Goal: Task Accomplishment & Management: Complete application form

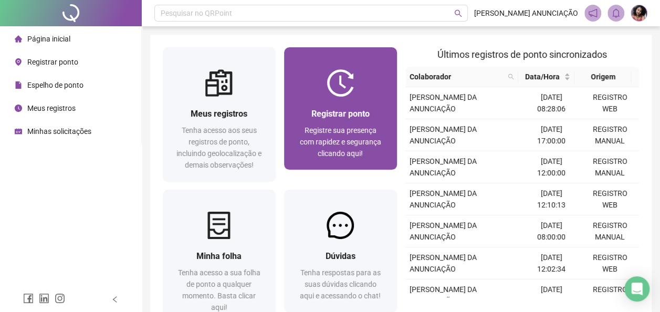
click at [338, 110] on span "Registrar ponto" at bounding box center [340, 114] width 58 height 10
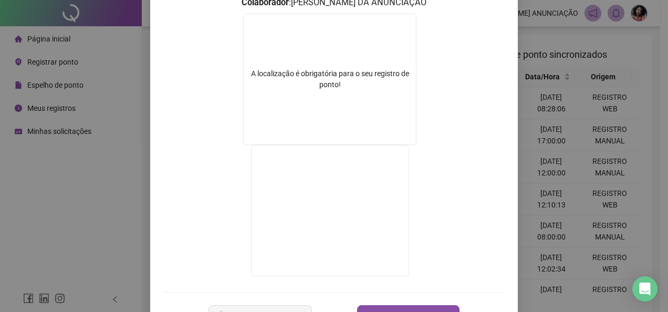
scroll to position [194, 0]
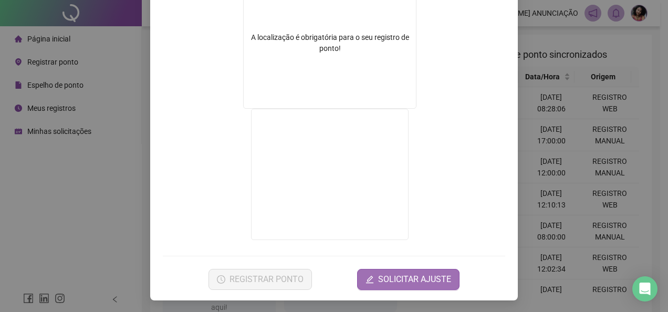
click at [421, 273] on span "SOLICITAR AJUSTE" at bounding box center [414, 279] width 73 height 13
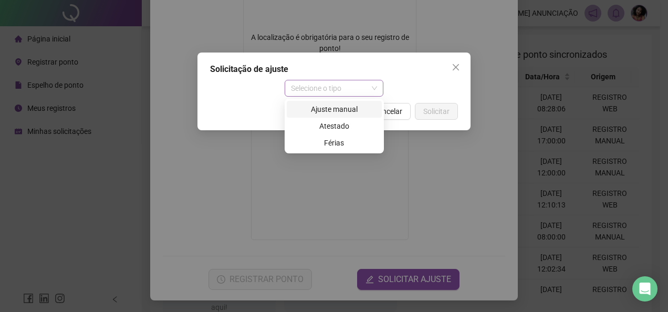
click at [376, 89] on span "Selecione o tipo" at bounding box center [334, 88] width 87 height 16
click at [347, 112] on div "Ajuste manual" at bounding box center [334, 109] width 82 height 12
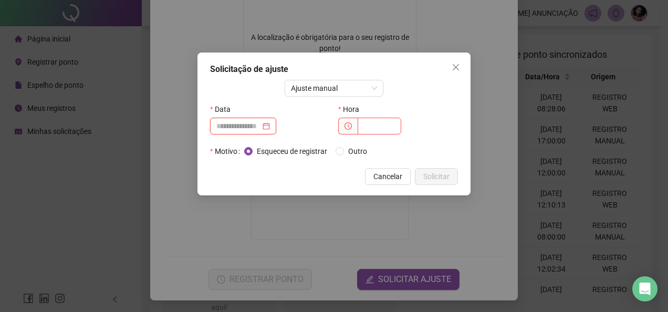
click at [227, 129] on input at bounding box center [238, 126] width 44 height 12
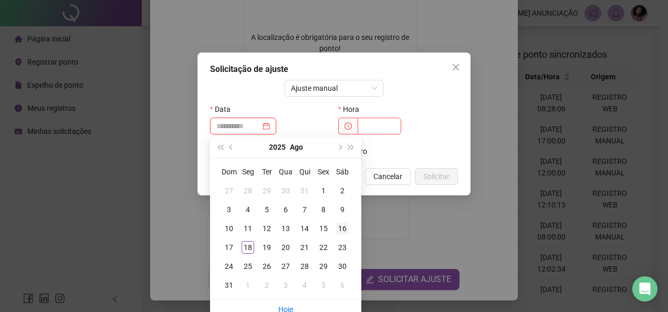
type input "**********"
click at [342, 228] on div "16" at bounding box center [342, 228] width 13 height 13
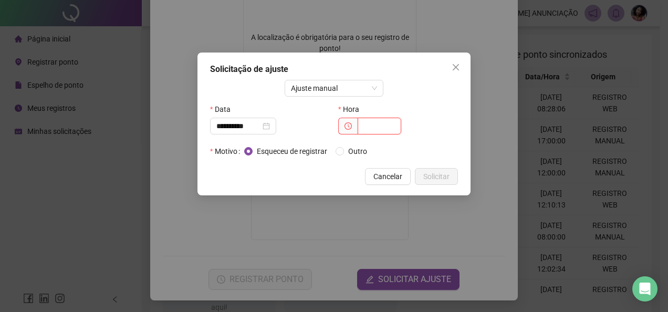
click at [371, 130] on input "text" at bounding box center [380, 126] width 44 height 17
type input "*****"
click at [439, 175] on span "Solicitar" at bounding box center [436, 177] width 26 height 12
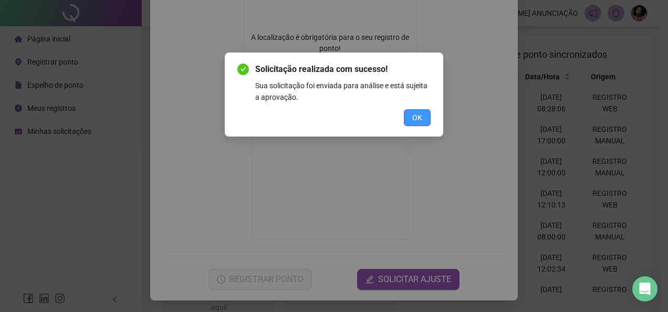
click at [423, 114] on button "OK" at bounding box center [417, 117] width 27 height 17
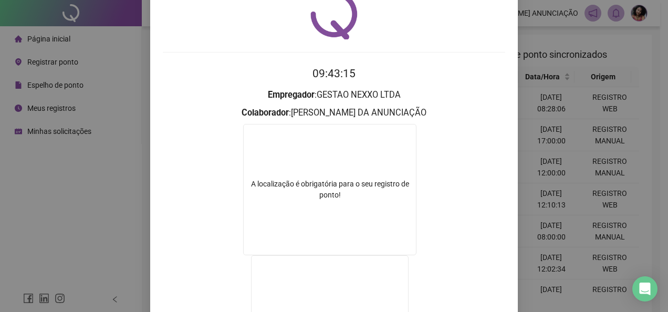
scroll to position [0, 0]
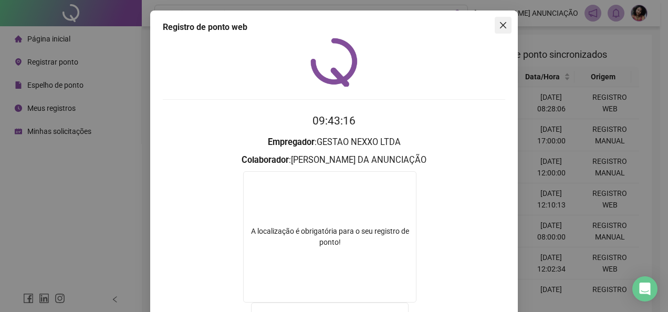
click at [502, 28] on icon "close" at bounding box center [503, 25] width 8 height 8
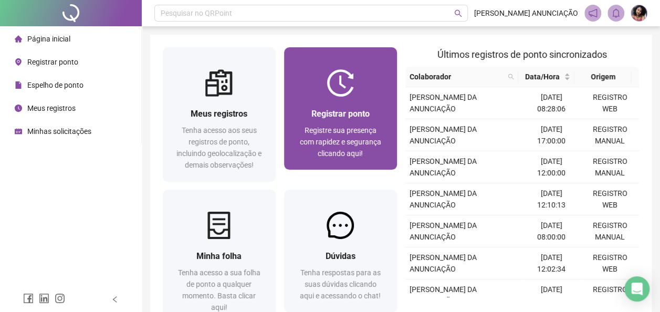
click at [372, 142] on span "Registre sua presença com rapidez e segurança clicando aqui!" at bounding box center [340, 142] width 81 height 32
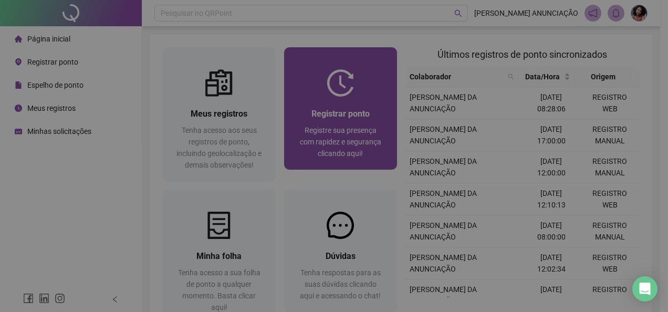
click at [372, 142] on h3 "Empregador :" at bounding box center [334, 142] width 342 height 14
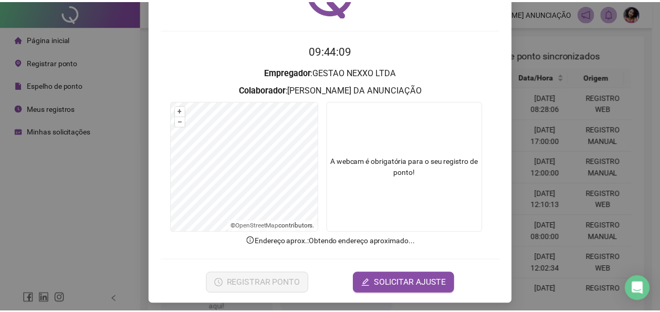
scroll to position [74, 0]
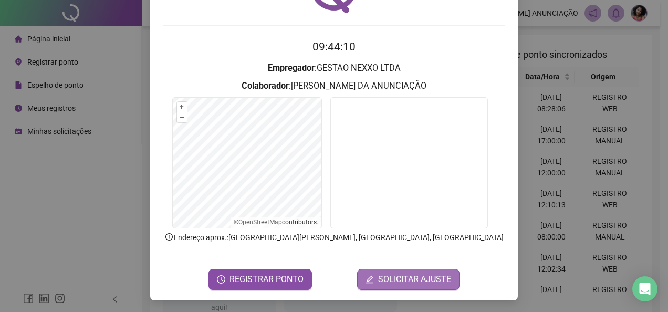
click at [428, 274] on span "SOLICITAR AJUSTE" at bounding box center [414, 279] width 73 height 13
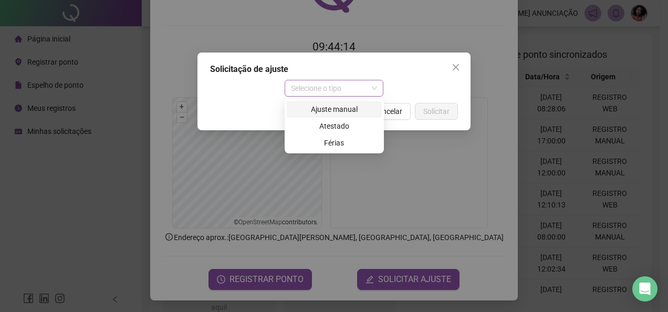
click at [371, 89] on span "Selecione o tipo" at bounding box center [334, 88] width 87 height 16
click at [353, 112] on div "Ajuste manual" at bounding box center [334, 109] width 82 height 12
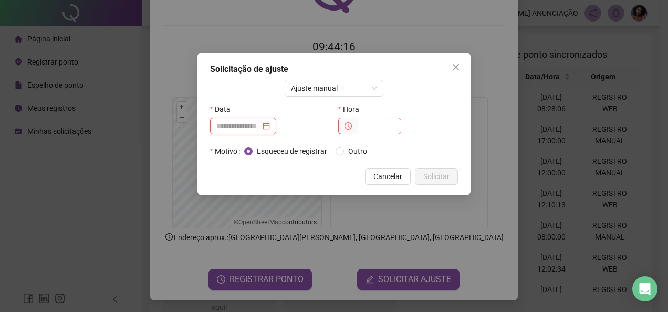
click at [252, 123] on input at bounding box center [238, 126] width 44 height 12
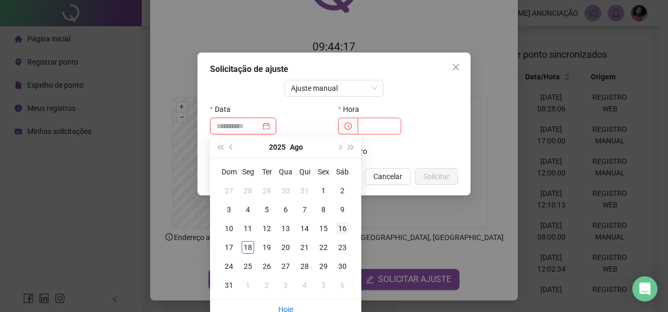
type input "**********"
click at [347, 224] on div "16" at bounding box center [342, 228] width 13 height 13
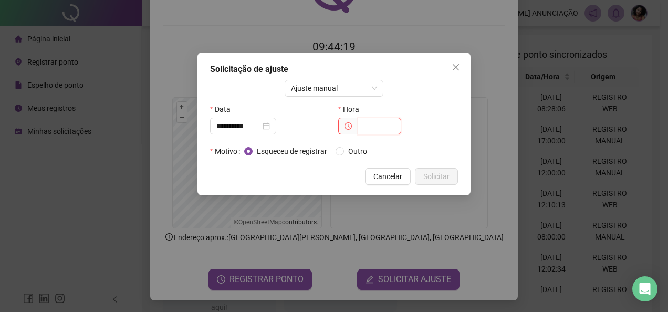
click at [379, 129] on input "text" at bounding box center [380, 126] width 44 height 17
type input "*****"
click at [438, 175] on span "Solicitar" at bounding box center [436, 177] width 26 height 12
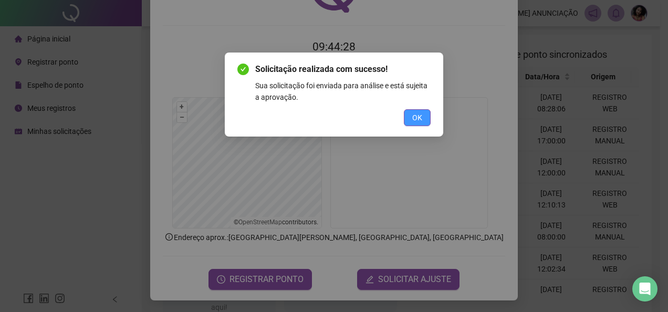
click at [422, 119] on button "OK" at bounding box center [417, 117] width 27 height 17
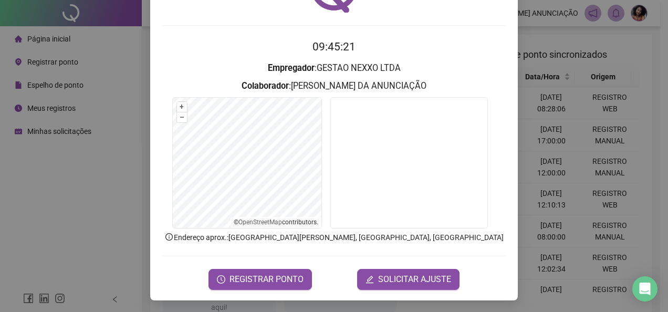
click at [530, 38] on div "Registro de ponto web 09:45:21 Empregador : GESTAO NEXXO LTDA Colaborador : AMA…" at bounding box center [334, 156] width 668 height 312
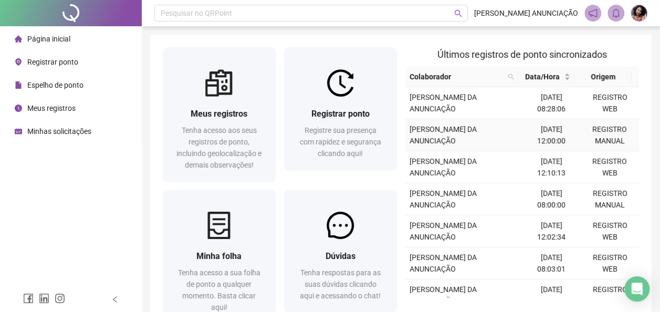
click at [554, 141] on td "[DATE] 12:00:00" at bounding box center [551, 135] width 58 height 32
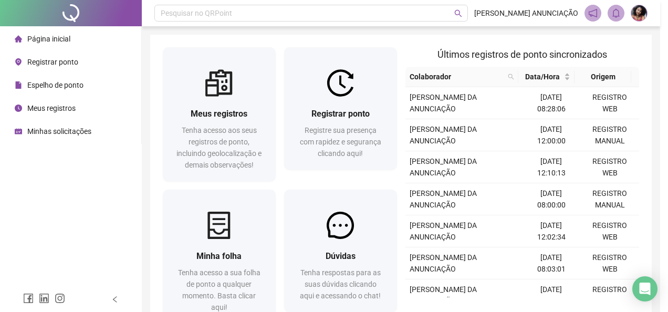
type input "**********"
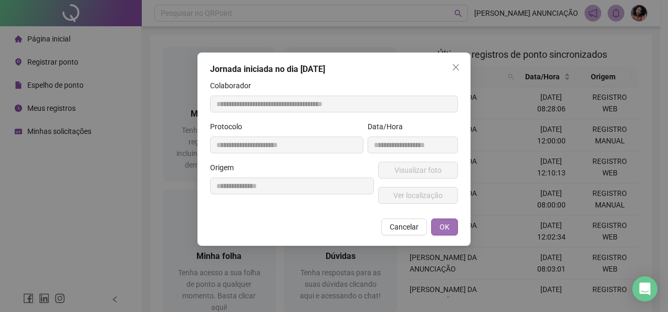
click at [441, 223] on span "OK" at bounding box center [444, 227] width 10 height 12
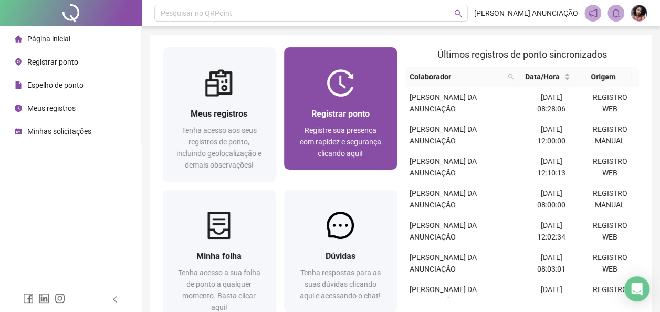
click at [357, 105] on div "Registrar ponto Registre sua presença com rapidez e segurança clicando aqui!" at bounding box center [340, 133] width 113 height 73
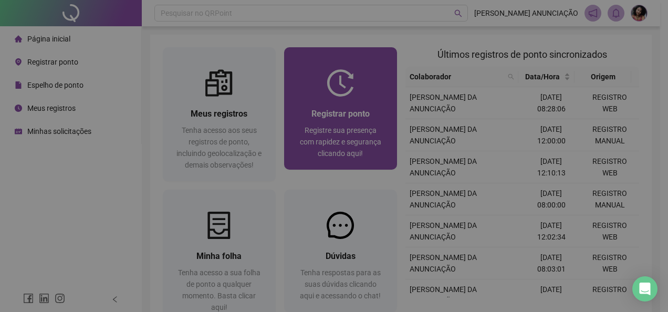
click at [356, 104] on div "09:45:53 Empregador : Colaborador : REGISTRAR PONTO SOLICITAR AJUSTE" at bounding box center [334, 128] width 342 height 180
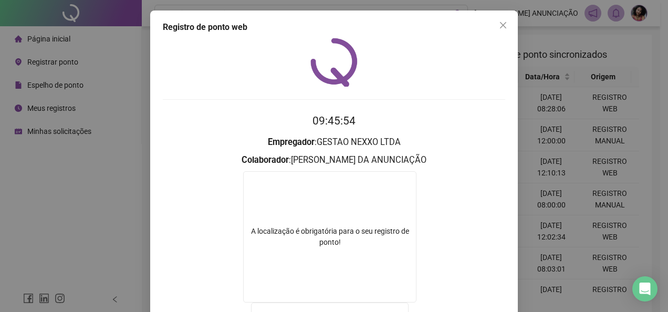
click at [410, 206] on div "A localização é obrigatória para o seu registro de ponto!" at bounding box center [329, 236] width 173 height 131
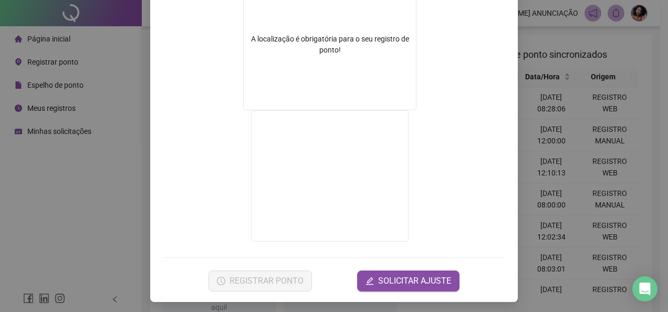
scroll to position [194, 0]
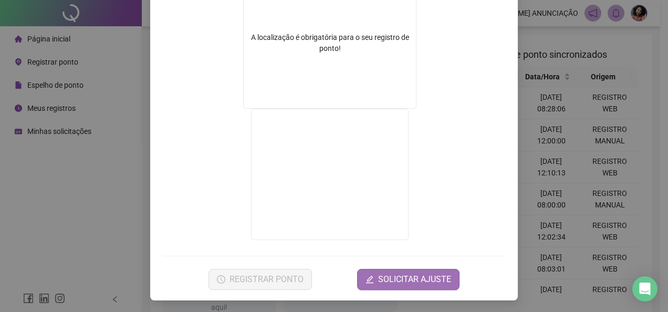
click at [396, 277] on span "SOLICITAR AJUSTE" at bounding box center [414, 279] width 73 height 13
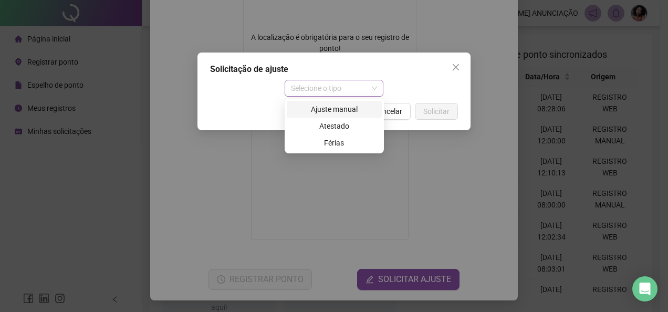
click at [373, 89] on span "Selecione o tipo" at bounding box center [334, 88] width 87 height 16
click at [349, 102] on div "Ajuste manual" at bounding box center [334, 109] width 95 height 17
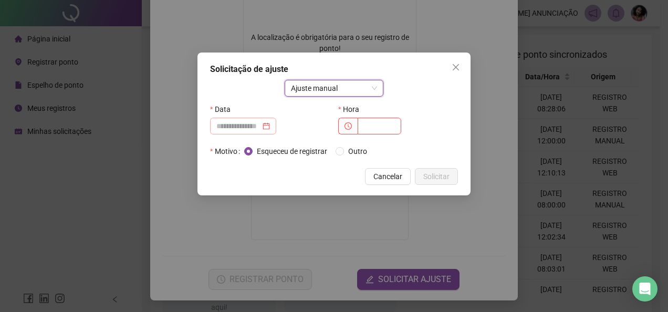
click at [270, 124] on div at bounding box center [243, 126] width 54 height 12
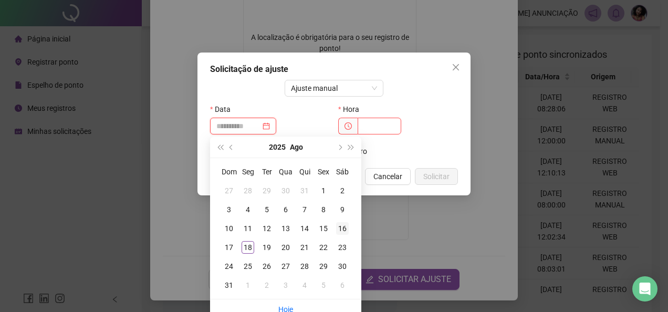
type input "**********"
click at [345, 229] on div "16" at bounding box center [342, 228] width 13 height 13
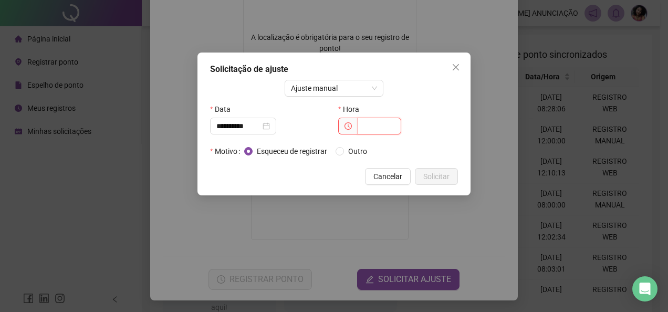
click at [365, 129] on input "text" at bounding box center [380, 126] width 44 height 17
type input "*****"
click at [458, 64] on icon "close" at bounding box center [456, 67] width 8 height 8
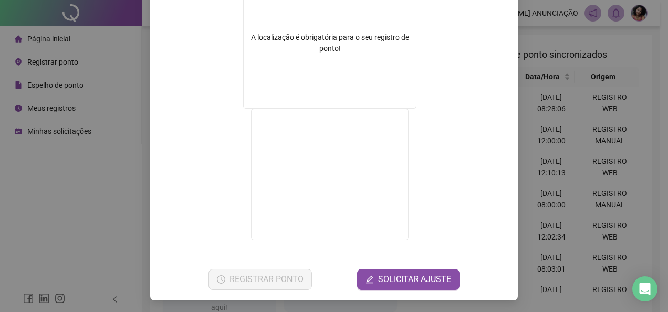
click at [535, 24] on div "Registro de ponto web 09:46:17 Empregador : GESTAO NEXXO LTDA Colaborador : [PE…" at bounding box center [334, 156] width 668 height 312
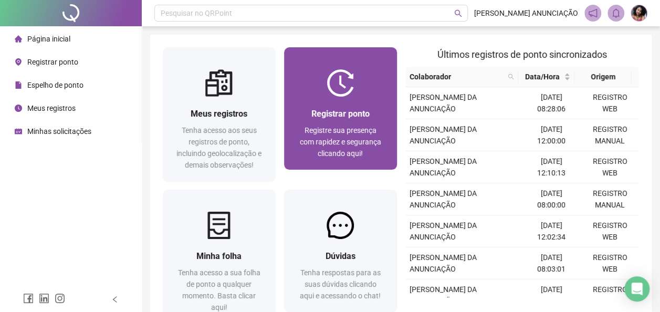
click at [346, 157] on span "Registre sua presença com rapidez e segurança clicando aqui!" at bounding box center [340, 142] width 81 height 32
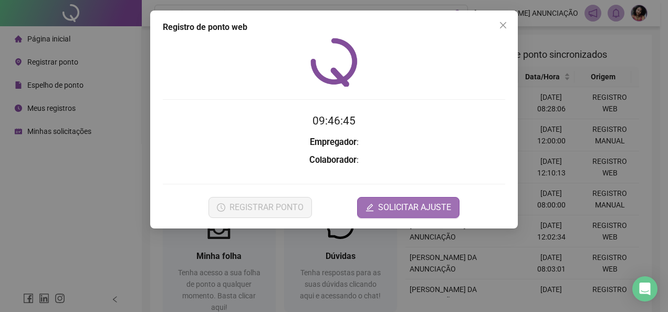
click at [411, 209] on span "SOLICITAR AJUSTE" at bounding box center [414, 207] width 73 height 13
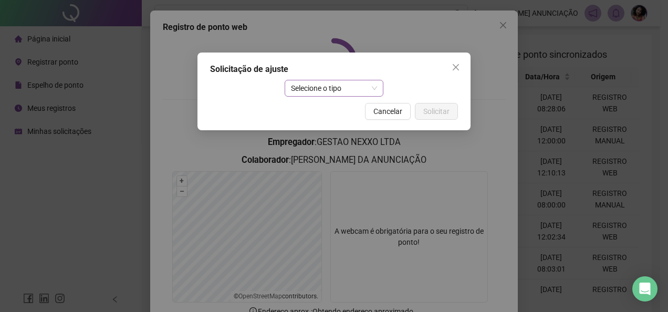
click at [373, 90] on span "Selecione o tipo" at bounding box center [334, 88] width 87 height 16
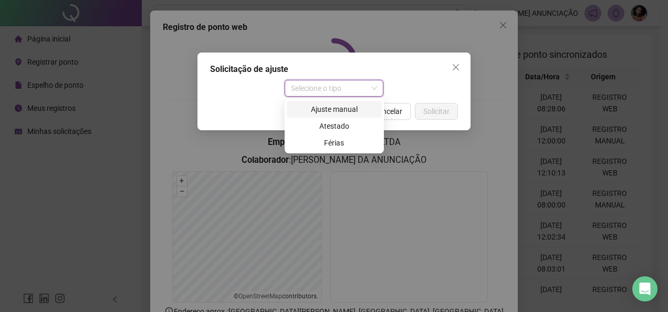
click at [345, 109] on div "Ajuste manual" at bounding box center [334, 109] width 82 height 12
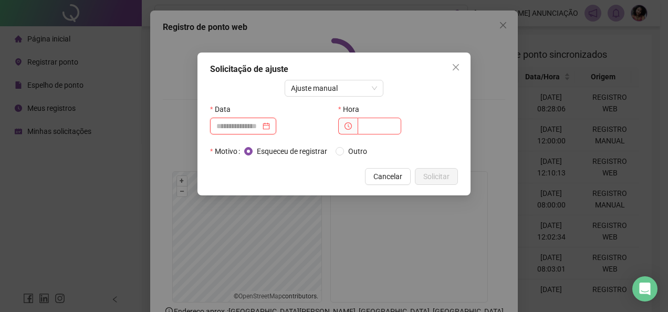
click at [260, 127] on input at bounding box center [238, 126] width 44 height 12
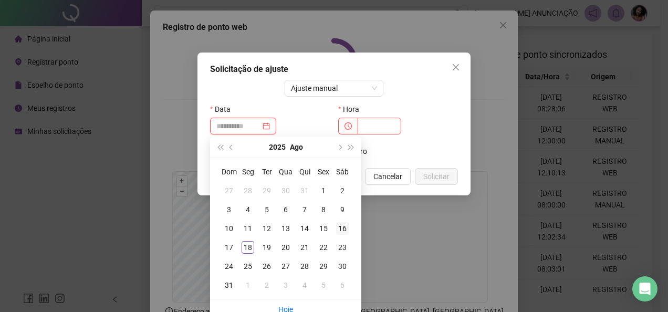
type input "**********"
click at [342, 231] on div "16" at bounding box center [342, 228] width 13 height 13
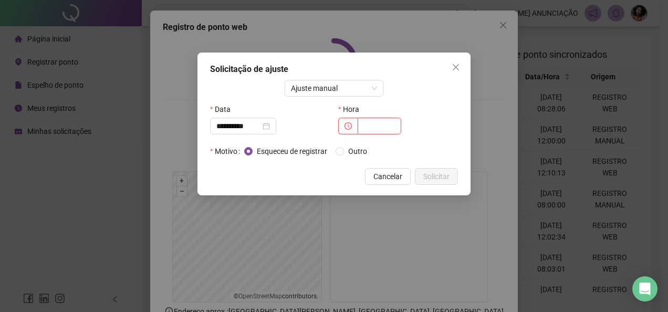
click at [374, 128] on input "text" at bounding box center [380, 126] width 44 height 17
type input "*****"
click at [432, 174] on span "Solicitar" at bounding box center [436, 177] width 26 height 12
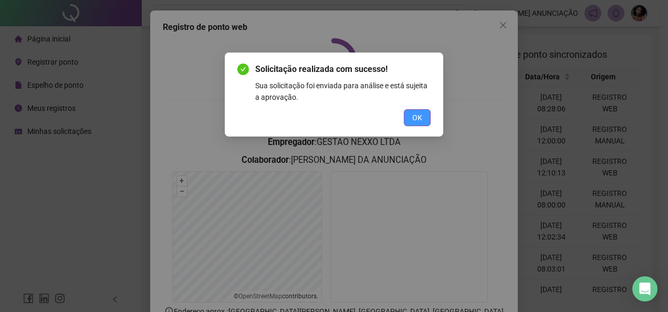
click at [422, 125] on button "OK" at bounding box center [417, 117] width 27 height 17
